Goal: Information Seeking & Learning: Learn about a topic

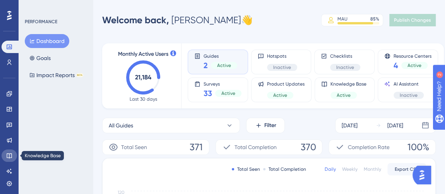
click at [8, 154] on icon at bounding box center [9, 155] width 6 height 6
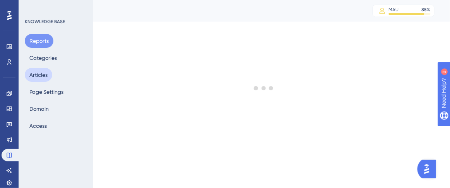
click at [38, 81] on button "Articles" at bounding box center [38, 75] width 27 height 14
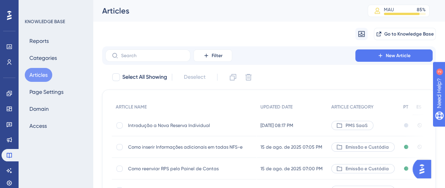
click at [163, 125] on span "Introdução a Nova Reserva Individual" at bounding box center [190, 126] width 124 height 6
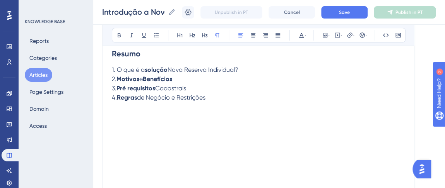
scroll to position [67, 0]
